Goal: Navigation & Orientation: Find specific page/section

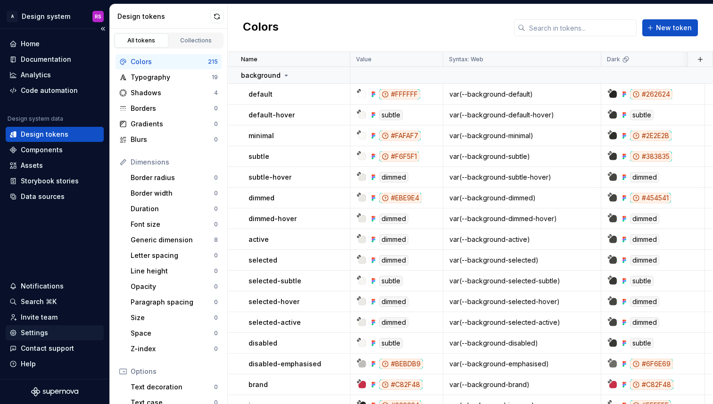
click at [73, 327] on div "Settings" at bounding box center [55, 332] width 98 height 15
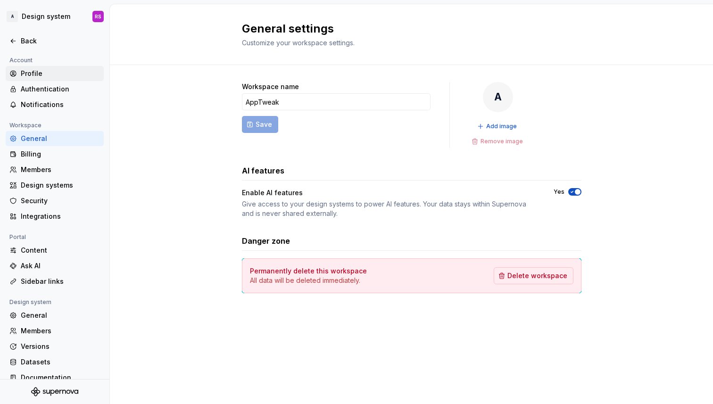
click at [43, 69] on div "Profile" at bounding box center [60, 73] width 79 height 9
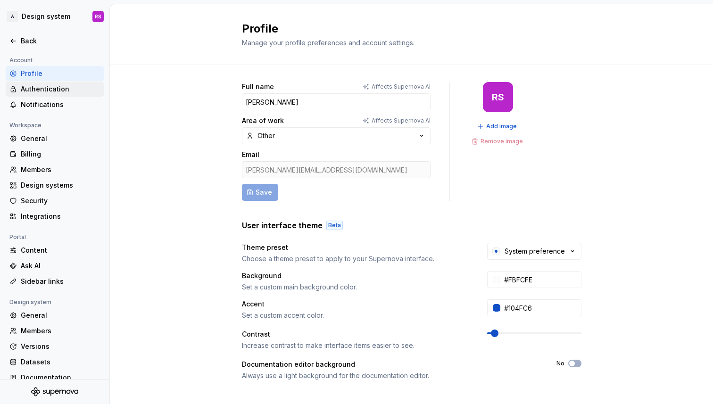
click at [66, 86] on div "Authentication" at bounding box center [60, 88] width 79 height 9
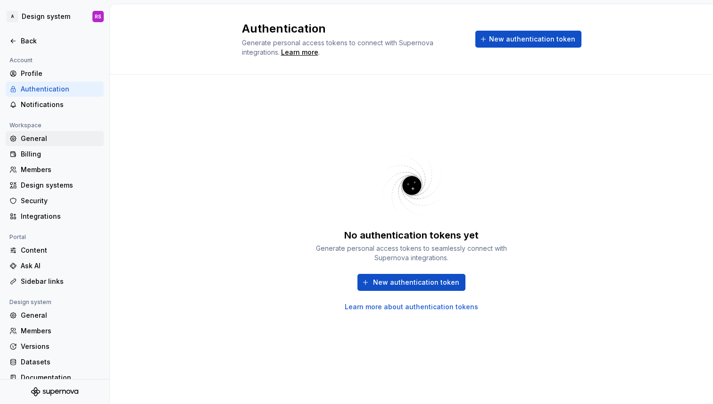
click at [71, 131] on div "General" at bounding box center [55, 138] width 98 height 15
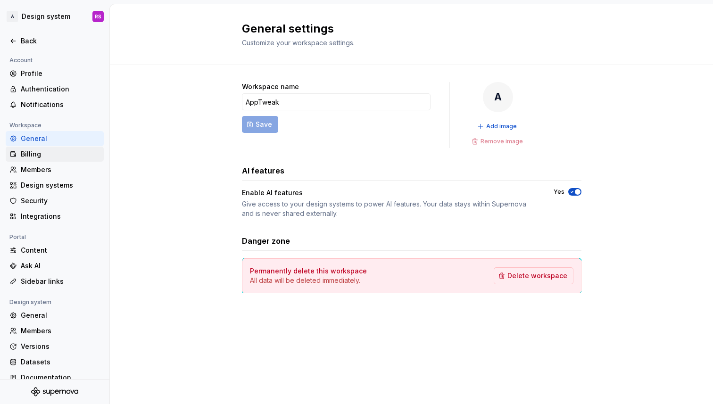
click at [71, 148] on div "Billing" at bounding box center [55, 154] width 98 height 15
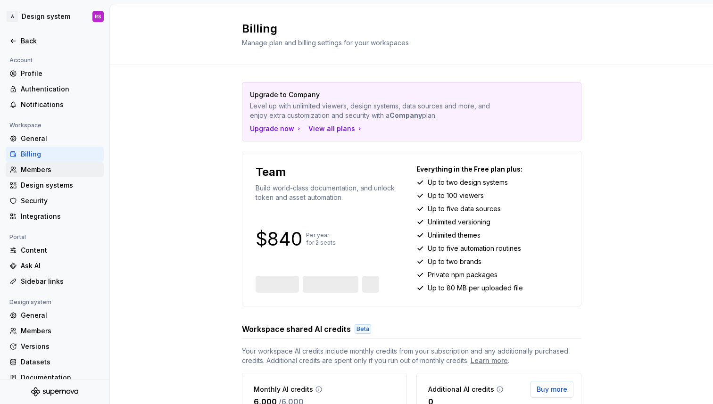
click at [77, 169] on div "Members" at bounding box center [60, 169] width 79 height 9
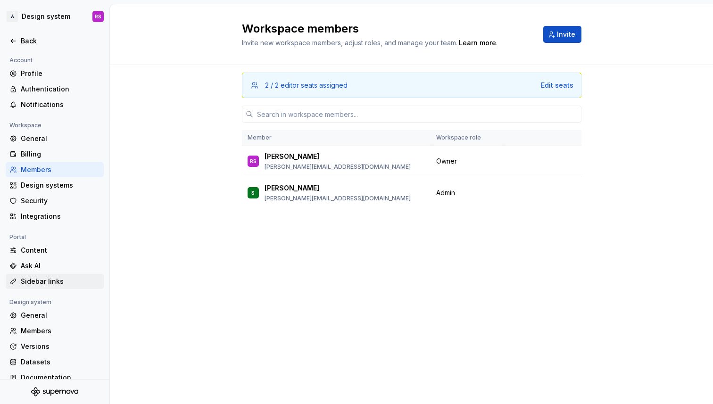
scroll to position [11, 0]
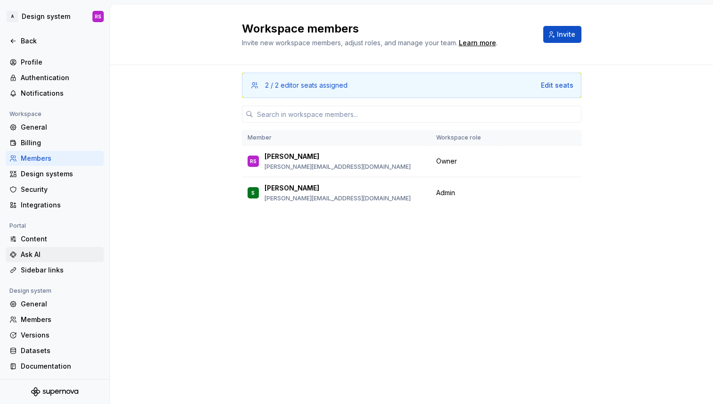
click at [70, 258] on div "Ask AI" at bounding box center [60, 254] width 79 height 9
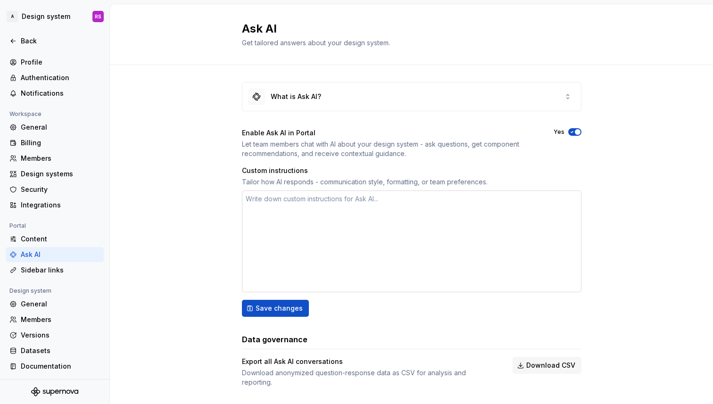
scroll to position [9, 0]
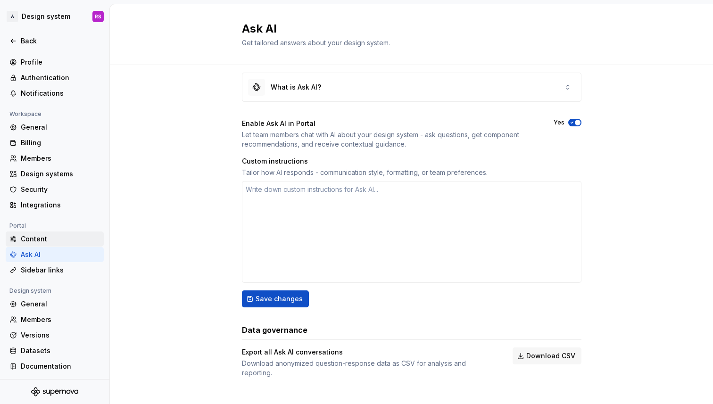
click at [32, 236] on div "Content" at bounding box center [60, 238] width 79 height 9
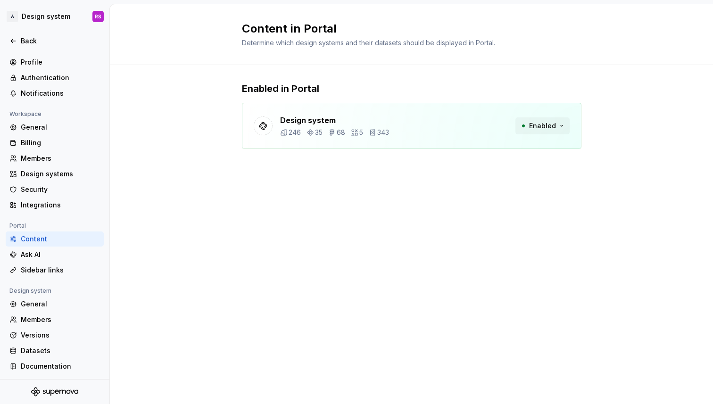
click at [540, 127] on span "Enabled" at bounding box center [542, 125] width 27 height 9
click at [427, 179] on div "Enabled in Portal Design system 246 35 68 5 343 Enabled" at bounding box center [411, 125] width 339 height 120
click at [342, 127] on div "Design system 246 35 68 5 343" at bounding box center [334, 126] width 109 height 23
click at [259, 115] on div "Design system 246 35 68 5 343" at bounding box center [321, 126] width 135 height 23
click at [289, 117] on p "Design system" at bounding box center [334, 120] width 109 height 11
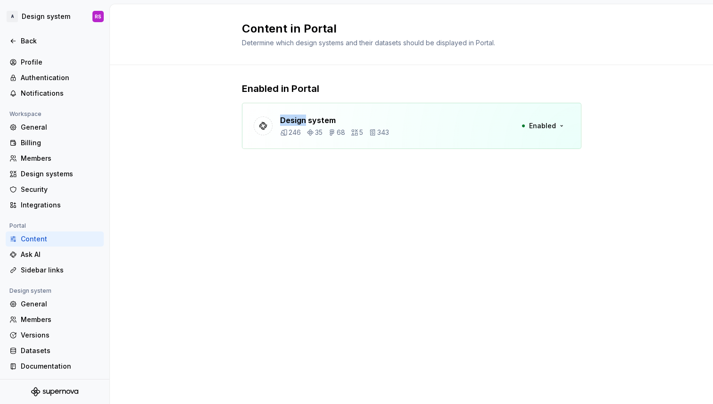
click at [289, 117] on p "Design system" at bounding box center [334, 120] width 109 height 11
click at [257, 124] on div at bounding box center [263, 125] width 19 height 19
click at [46, 45] on div "Back" at bounding box center [60, 40] width 79 height 9
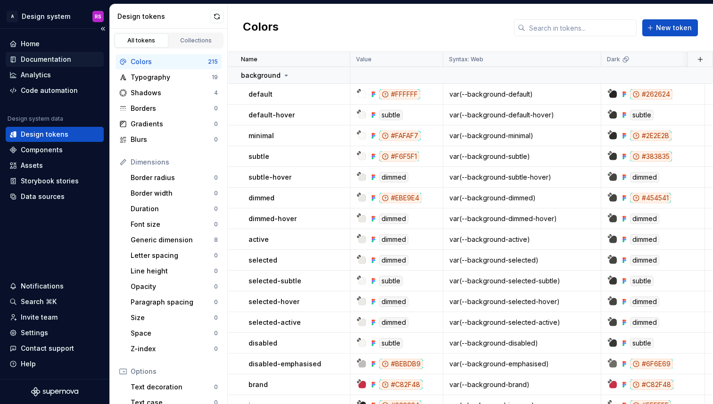
click at [62, 64] on div "Documentation" at bounding box center [55, 59] width 98 height 15
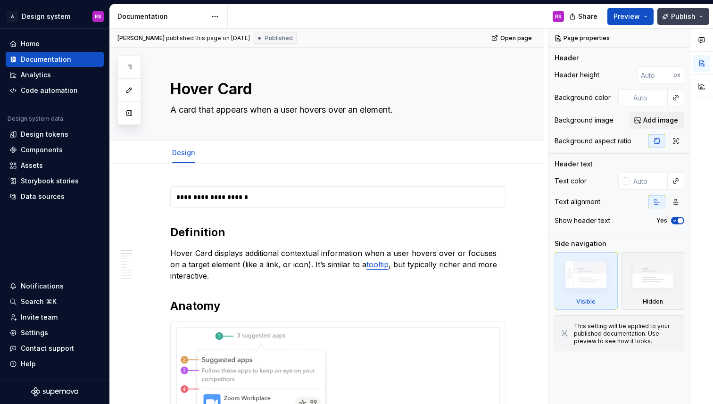
click at [681, 19] on span "Publish" at bounding box center [683, 16] width 25 height 9
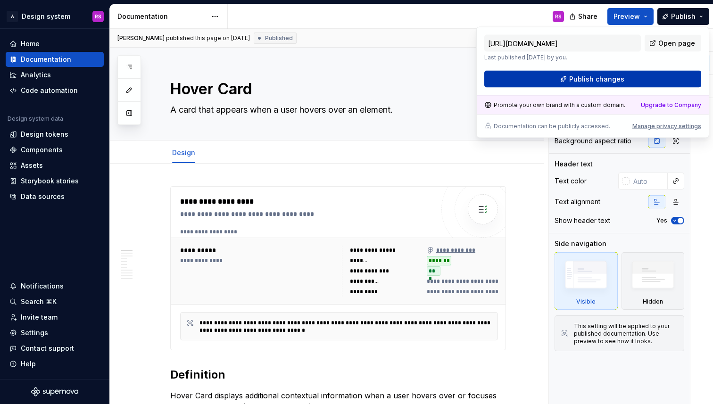
click at [627, 82] on button "Publish changes" at bounding box center [592, 79] width 217 height 17
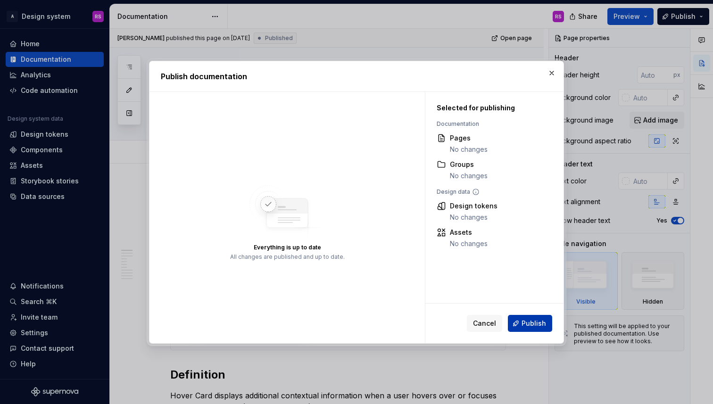
click at [524, 327] on span "Publish" at bounding box center [533, 323] width 25 height 9
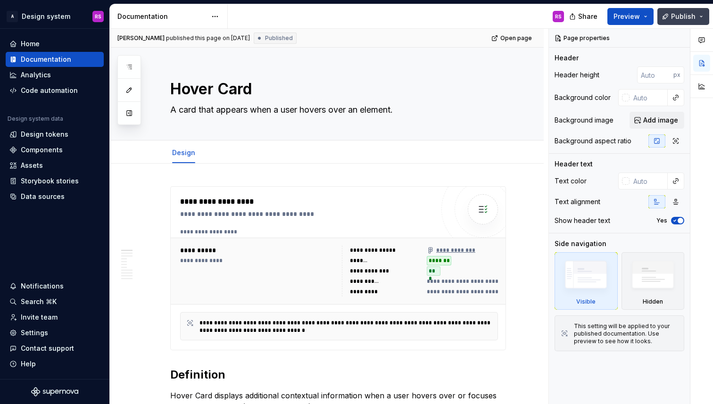
click at [679, 18] on span "Publish" at bounding box center [683, 16] width 25 height 9
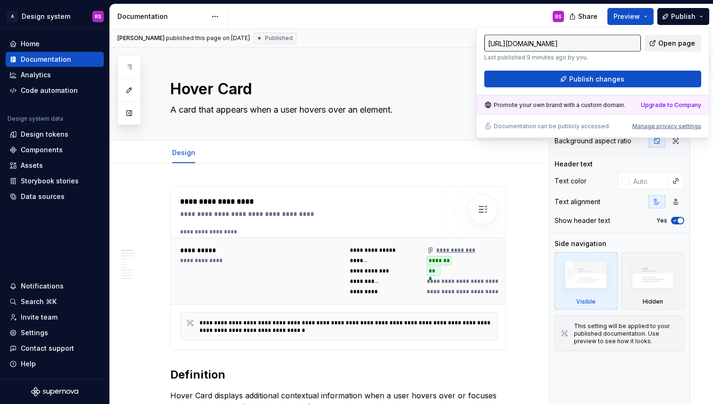
click at [671, 43] on span "Open page" at bounding box center [676, 43] width 37 height 9
click at [128, 115] on button "button" at bounding box center [129, 113] width 17 height 17
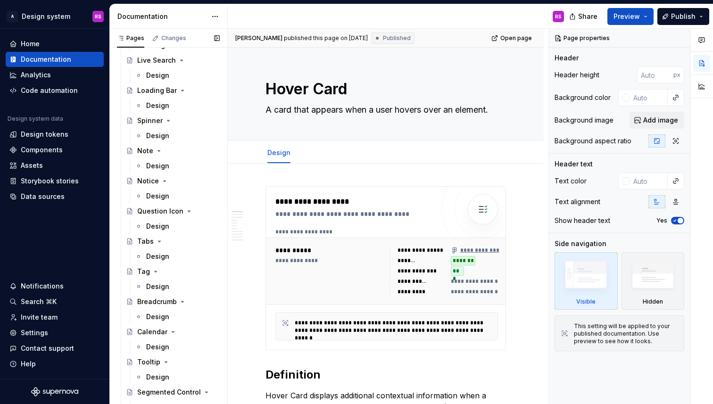
scroll to position [1170, 0]
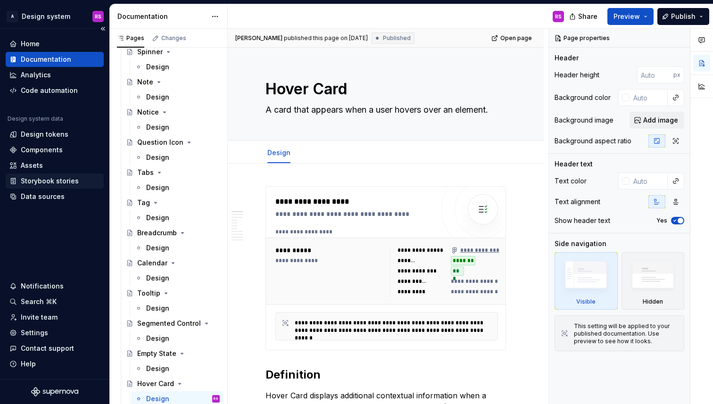
click at [59, 184] on div "Storybook stories" at bounding box center [50, 180] width 58 height 9
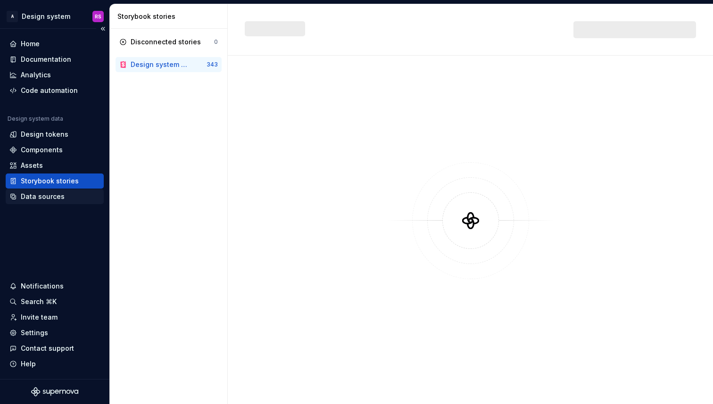
click at [59, 199] on div "Data sources" at bounding box center [43, 196] width 44 height 9
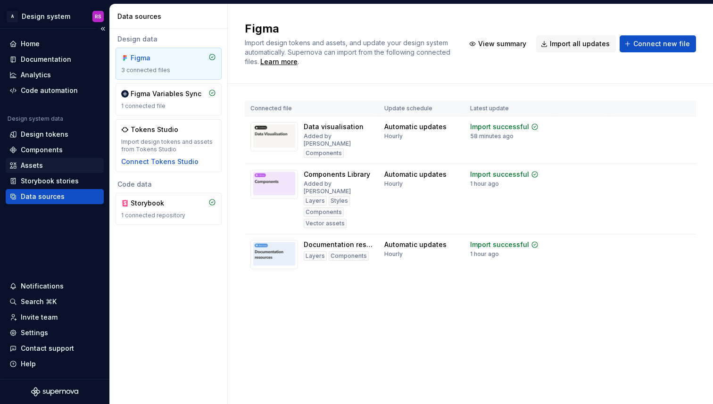
click at [55, 173] on div "Assets" at bounding box center [55, 165] width 98 height 15
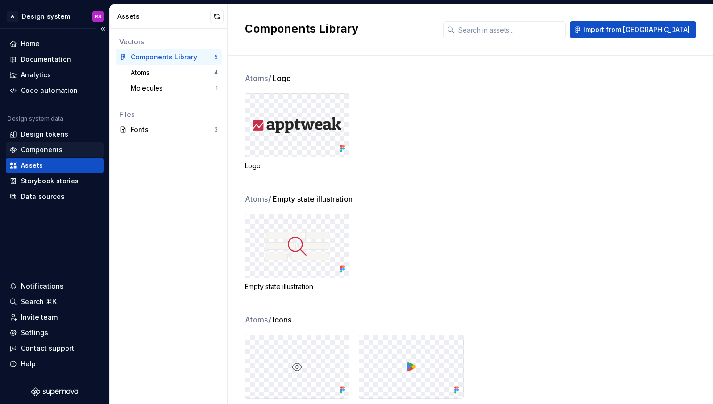
click at [57, 154] on div "Components" at bounding box center [42, 149] width 42 height 9
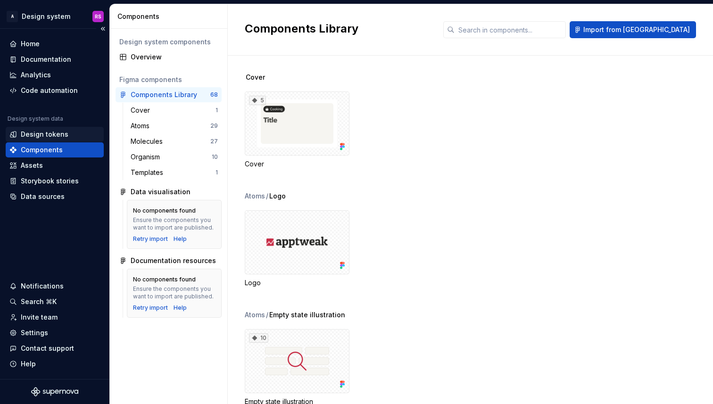
click at [56, 138] on div "Design tokens" at bounding box center [45, 134] width 48 height 9
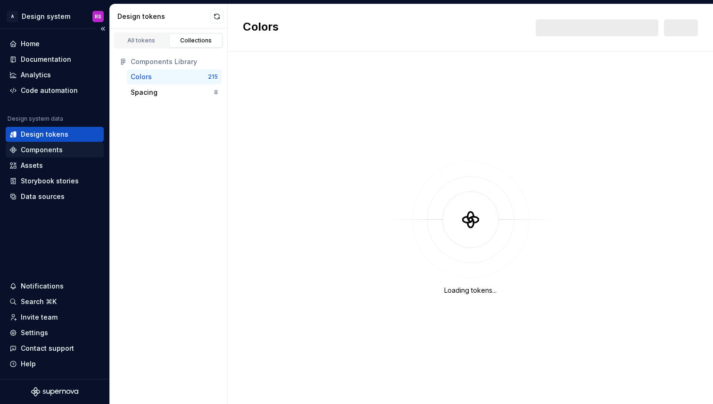
click at [60, 148] on div "Components" at bounding box center [42, 149] width 42 height 9
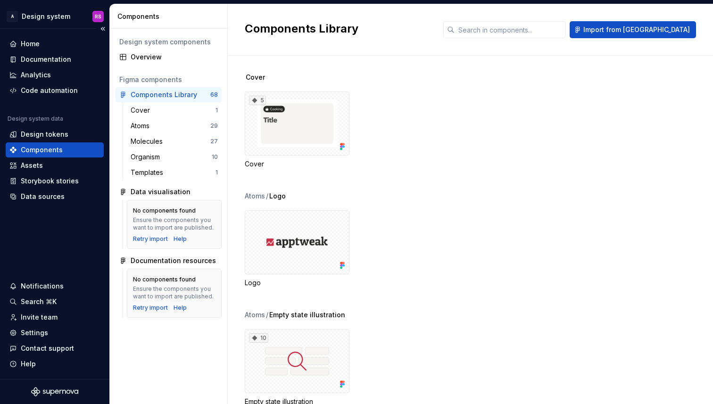
click at [63, 154] on div "Components" at bounding box center [54, 149] width 90 height 9
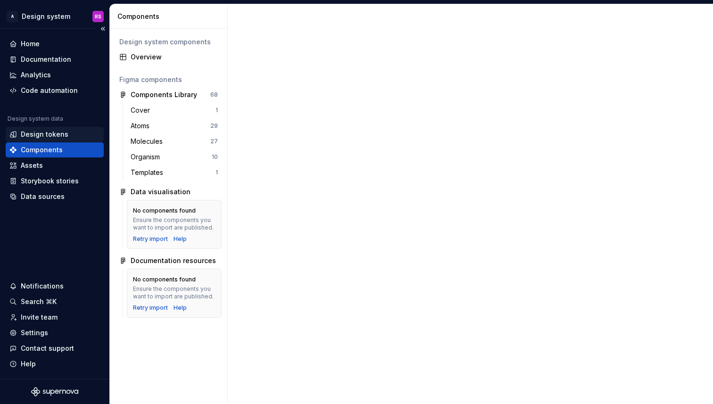
click at [59, 137] on div "Design tokens" at bounding box center [45, 134] width 48 height 9
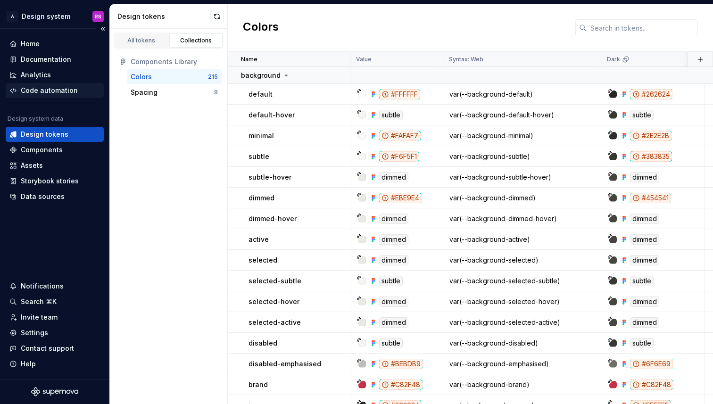
click at [45, 96] on div "Code automation" at bounding box center [55, 90] width 98 height 15
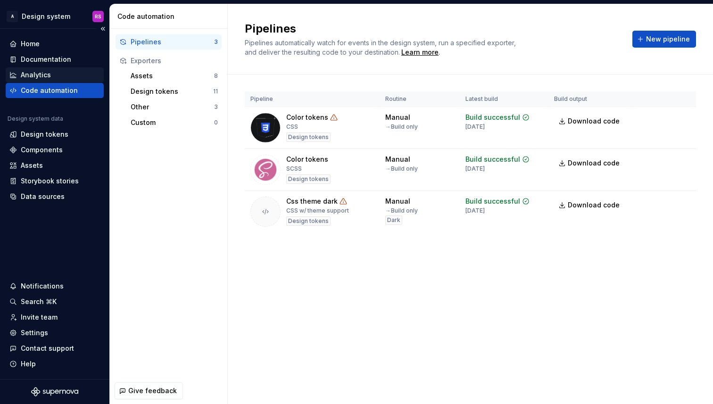
click at [49, 78] on div "Analytics" at bounding box center [36, 74] width 30 height 9
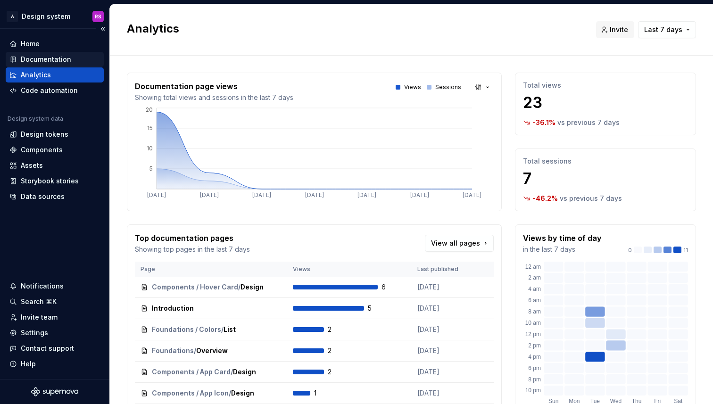
click at [62, 61] on div "Documentation" at bounding box center [46, 59] width 50 height 9
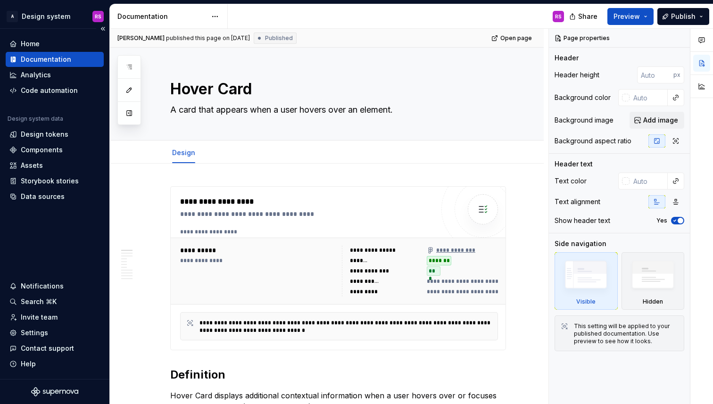
type textarea "*"
